Goal: Communication & Community: Answer question/provide support

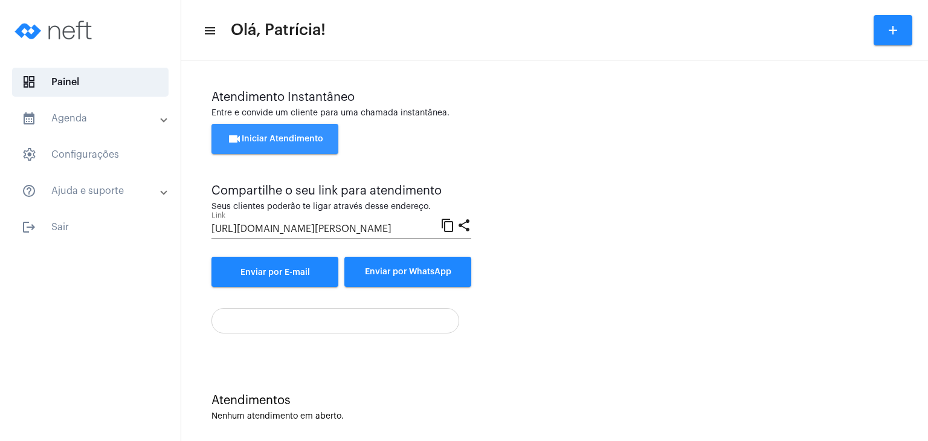
click at [286, 138] on span "videocam Iniciar Atendimento" at bounding box center [275, 139] width 96 height 8
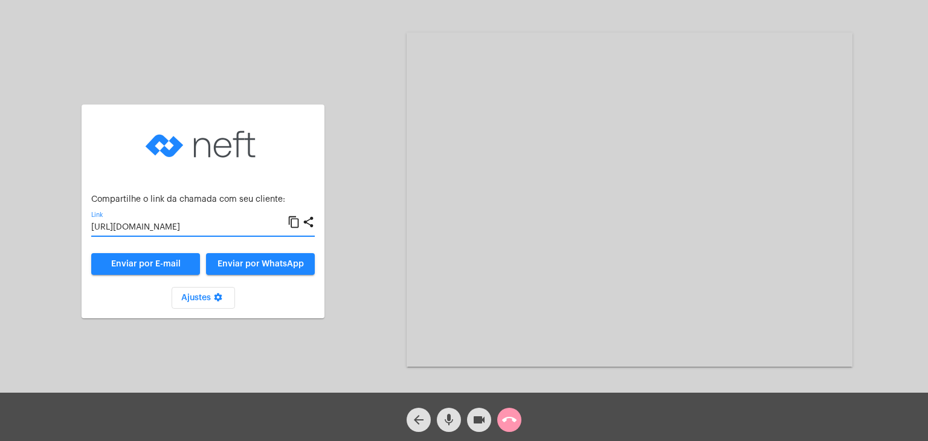
click at [162, 225] on input "[URL][DOMAIN_NAME]" at bounding box center [189, 228] width 196 height 10
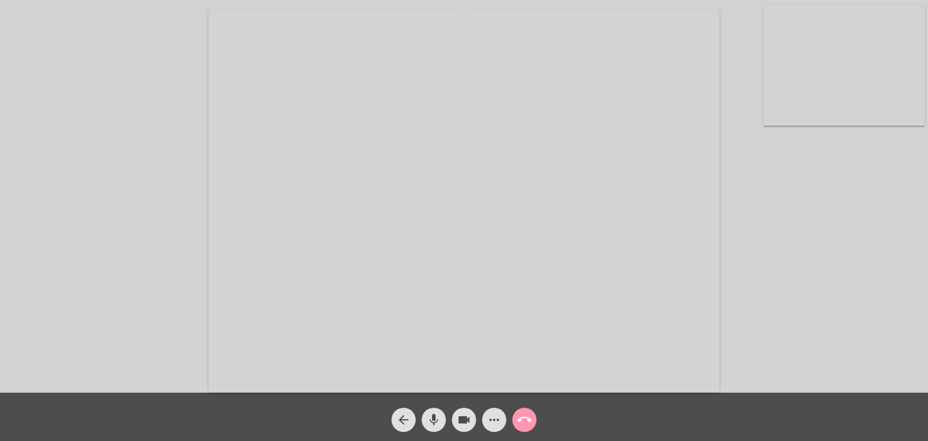
click at [851, 59] on video at bounding box center [844, 65] width 161 height 121
click at [538, 160] on video at bounding box center [587, 200] width 511 height 384
click at [495, 426] on mat-icon "more_horiz" at bounding box center [494, 420] width 14 height 14
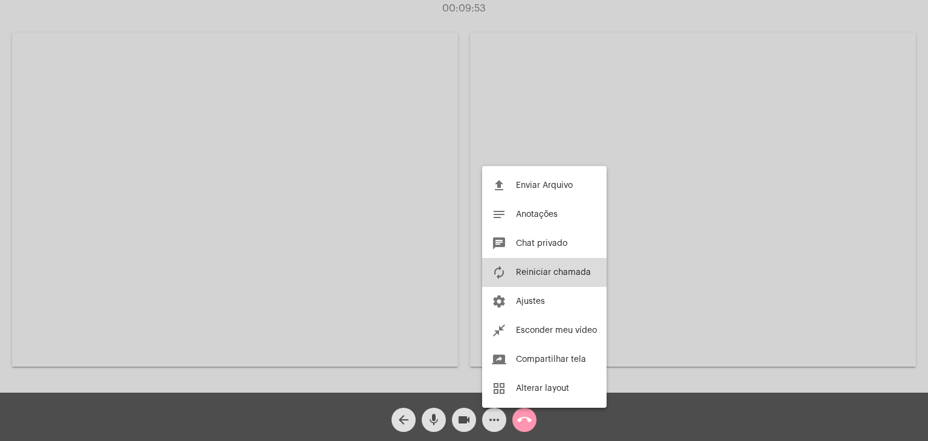
click at [546, 271] on span "Reiniciar chamada" at bounding box center [553, 272] width 75 height 8
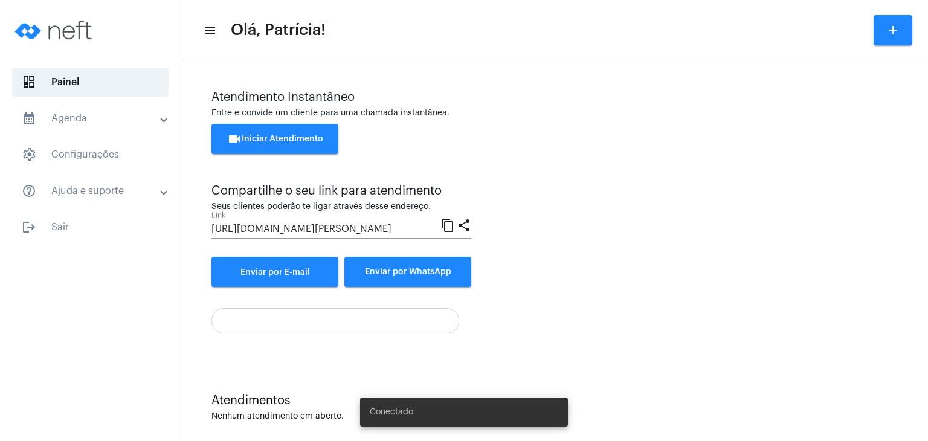
click at [320, 138] on span "videocam Iniciar Atendimento" at bounding box center [275, 139] width 96 height 8
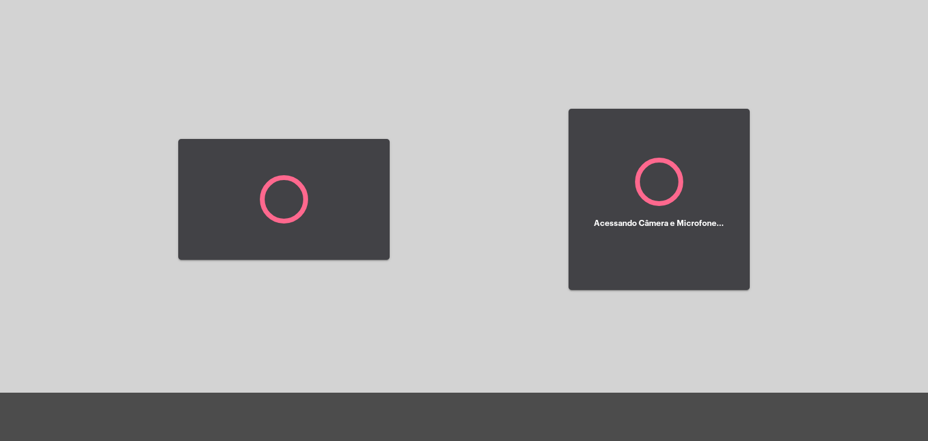
click at [320, 138] on div at bounding box center [283, 200] width 211 height 390
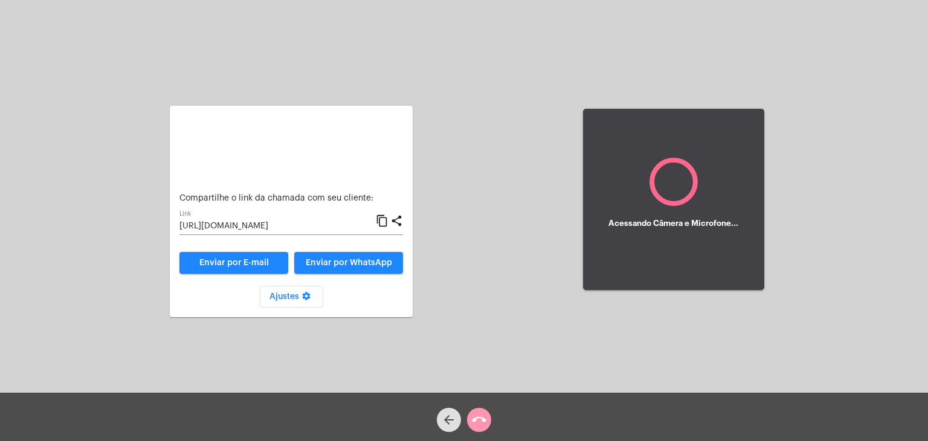
click at [320, 138] on div at bounding box center [291, 145] width 224 height 60
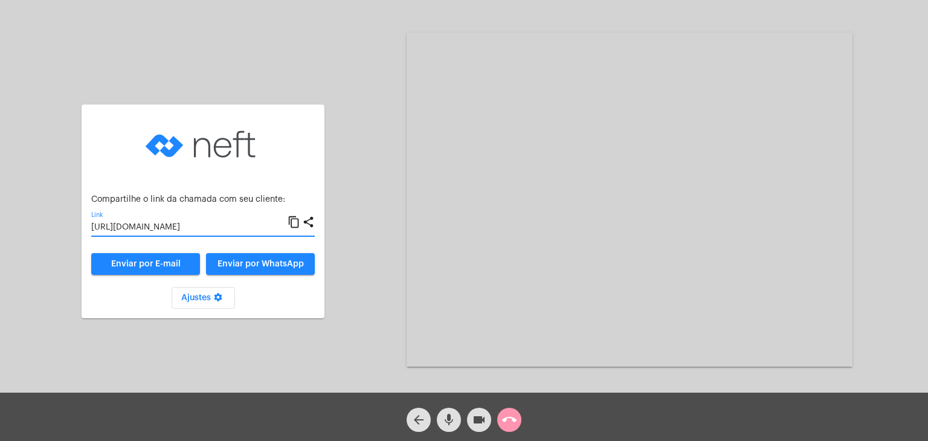
click at [230, 227] on input "https://neft.com.br/chamada/e8b4e3db-9d7f-4b22-82ab-68850eeb5ad6" at bounding box center [189, 228] width 196 height 10
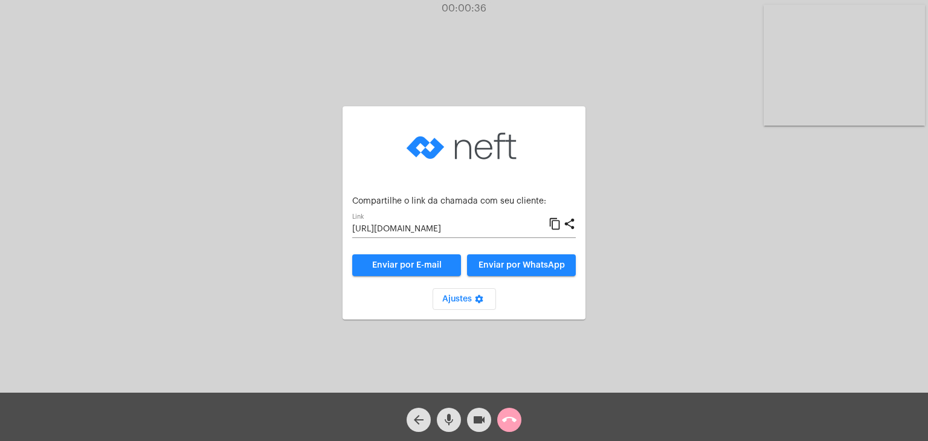
click at [510, 424] on mat-icon "call_end" at bounding box center [509, 420] width 14 height 14
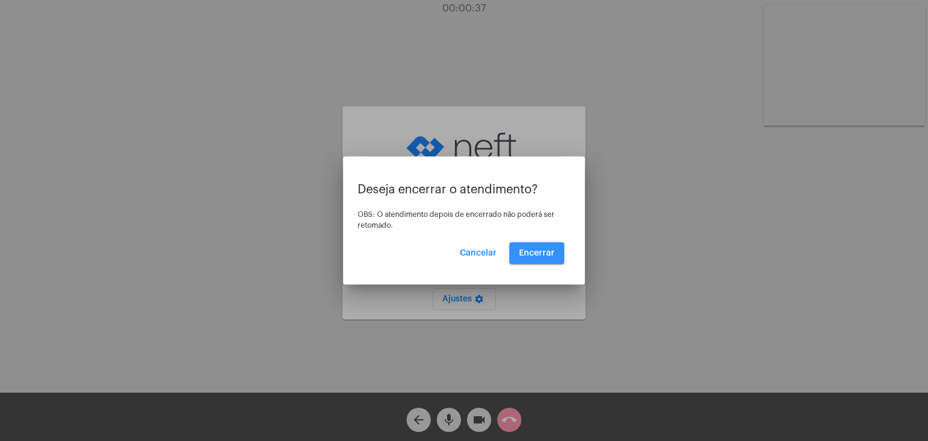
click at [537, 250] on span "Encerrar" at bounding box center [537, 253] width 36 height 8
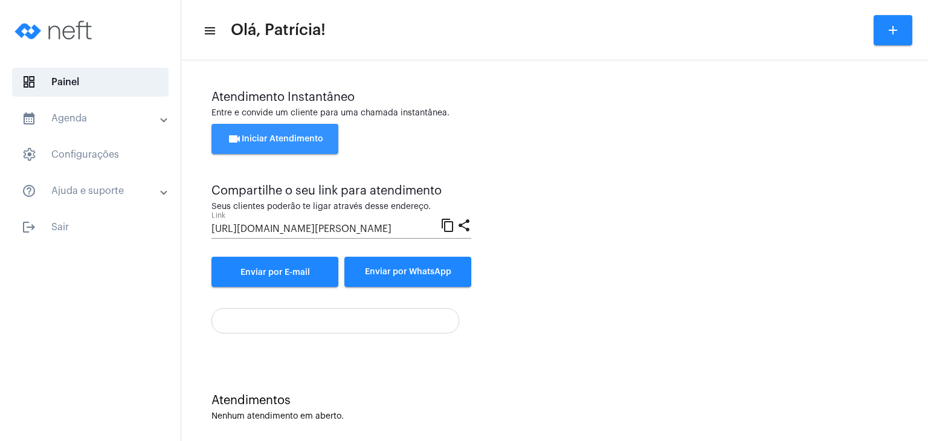
click at [277, 138] on span "videocam Iniciar Atendimento" at bounding box center [275, 139] width 96 height 8
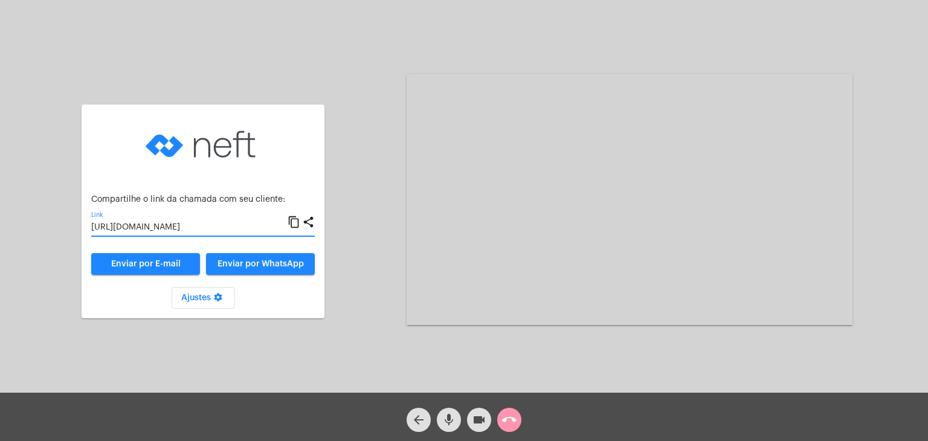
click at [232, 226] on input "https://neft.com.br/chamada/6d69853d-792a-480a-93ae-d7b1249dddb3" at bounding box center [189, 228] width 196 height 10
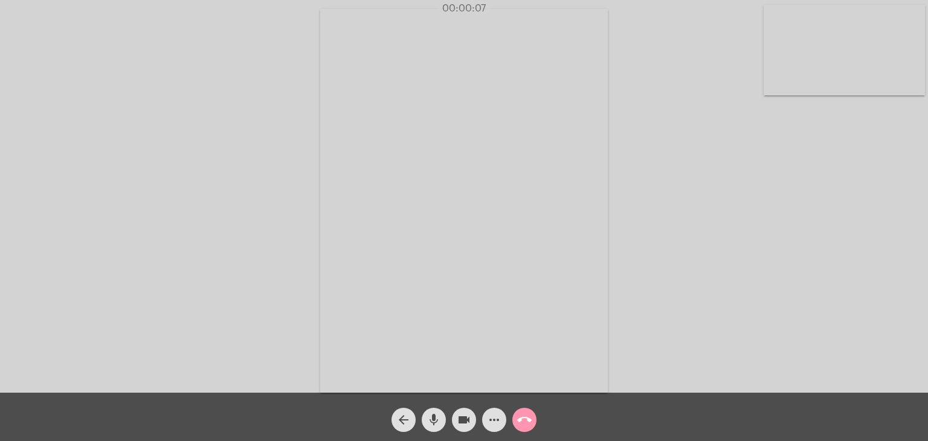
click at [823, 51] on video at bounding box center [844, 50] width 161 height 91
click at [524, 430] on span "call_end" at bounding box center [524, 420] width 14 height 24
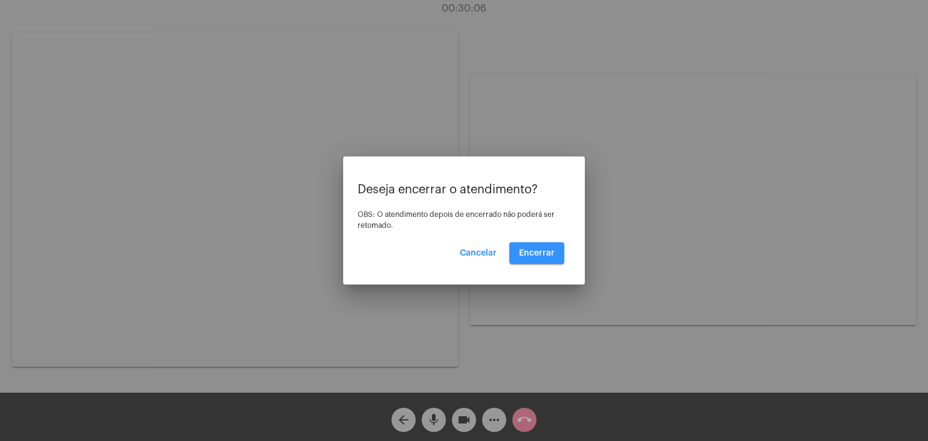
click at [552, 257] on span "Encerrar" at bounding box center [537, 253] width 36 height 8
